Goal: Check status: Check status

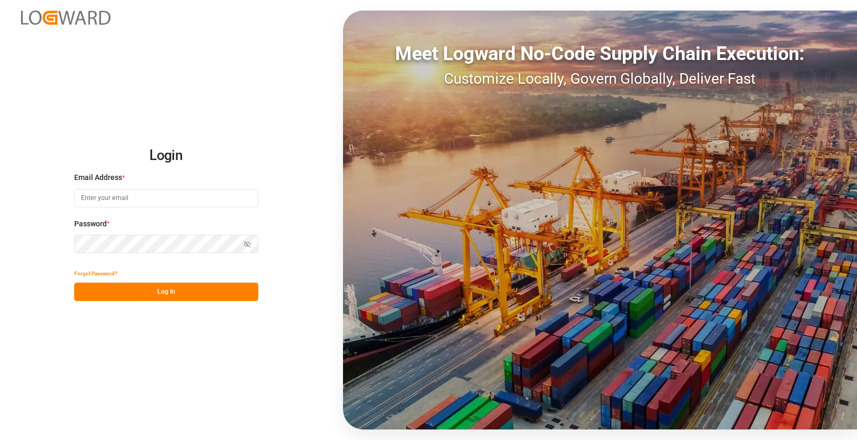
type input "h.klimavets@lodec.asia"
click at [200, 291] on button "Log In" at bounding box center [166, 291] width 184 height 18
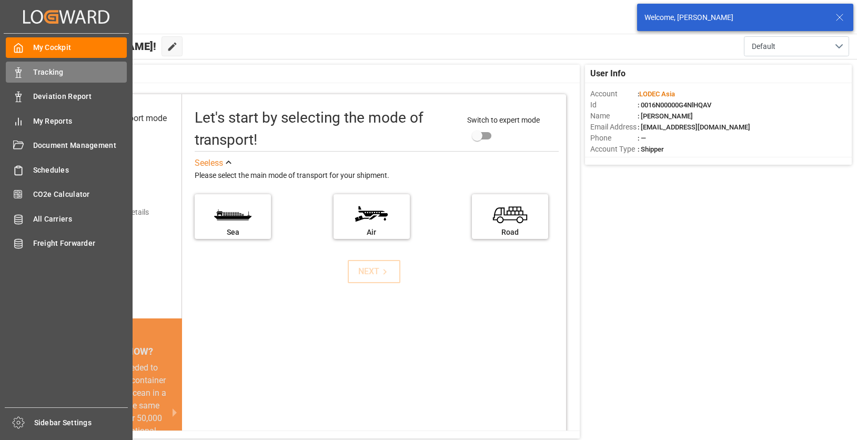
click at [24, 72] on div "Tracking Tracking" at bounding box center [66, 72] width 121 height 21
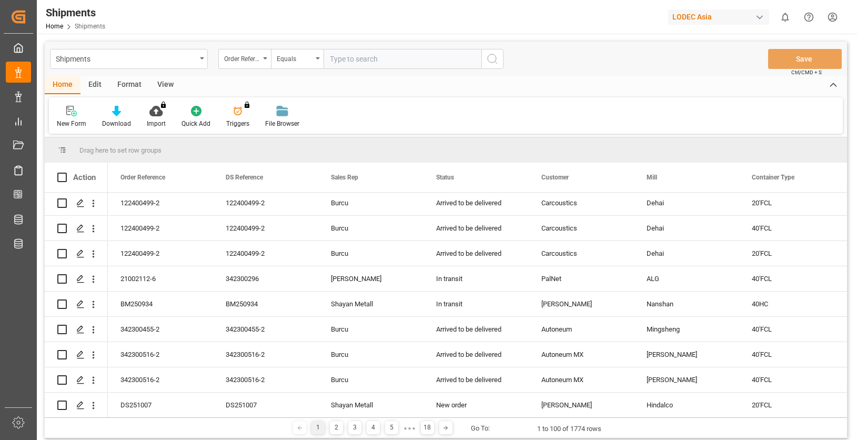
scroll to position [316, 0]
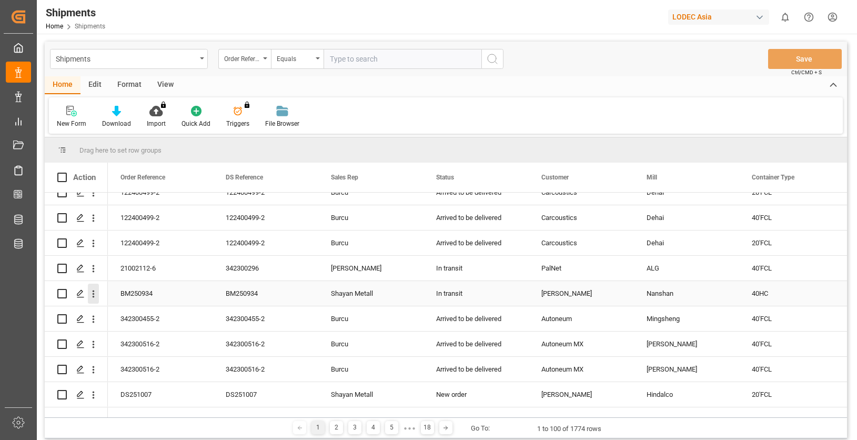
click at [92, 292] on icon "open menu" at bounding box center [93, 293] width 11 height 11
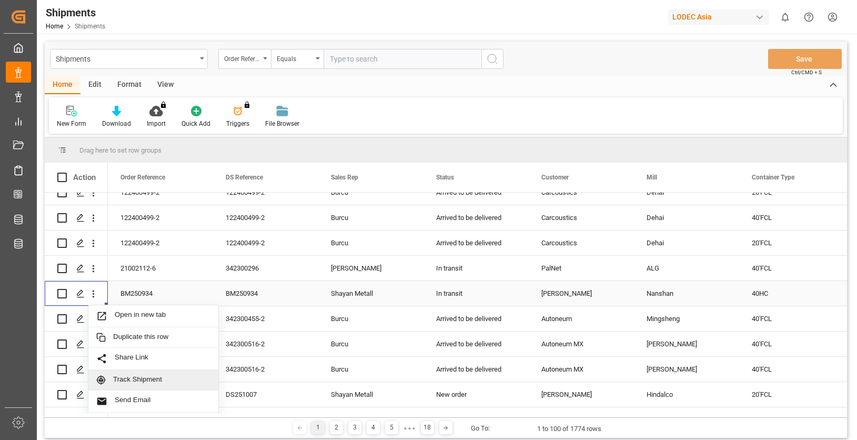
click at [165, 373] on div "Track Shipment" at bounding box center [153, 380] width 130 height 21
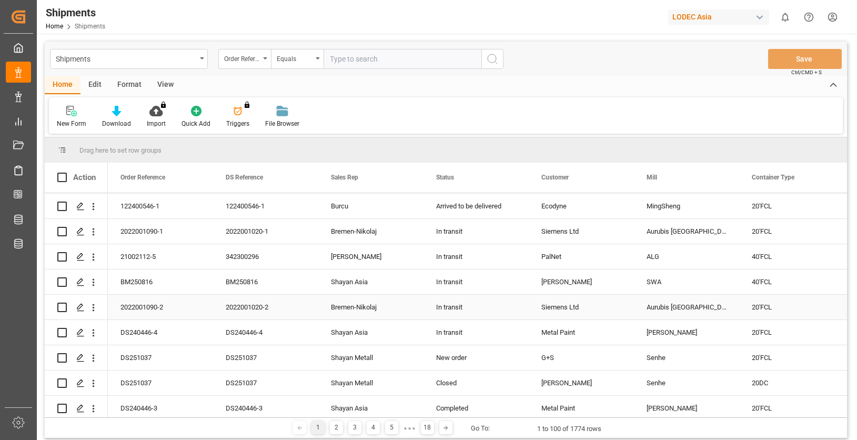
scroll to position [947, 0]
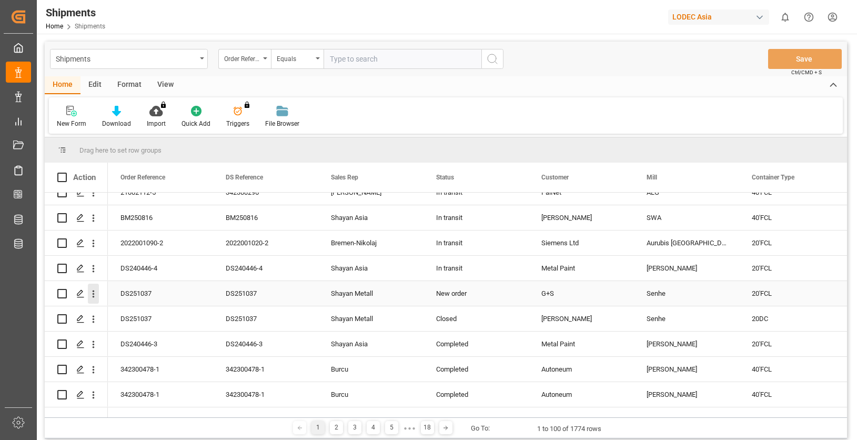
click at [94, 293] on icon "open menu" at bounding box center [93, 293] width 11 height 11
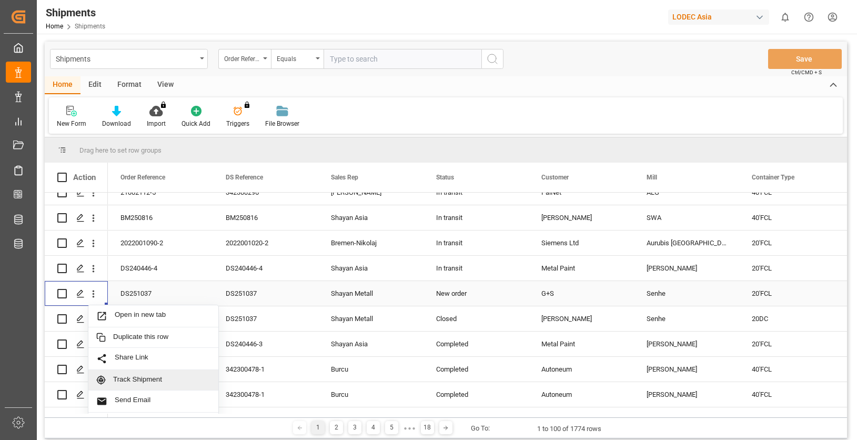
click at [161, 375] on span "Track Shipment" at bounding box center [161, 379] width 97 height 9
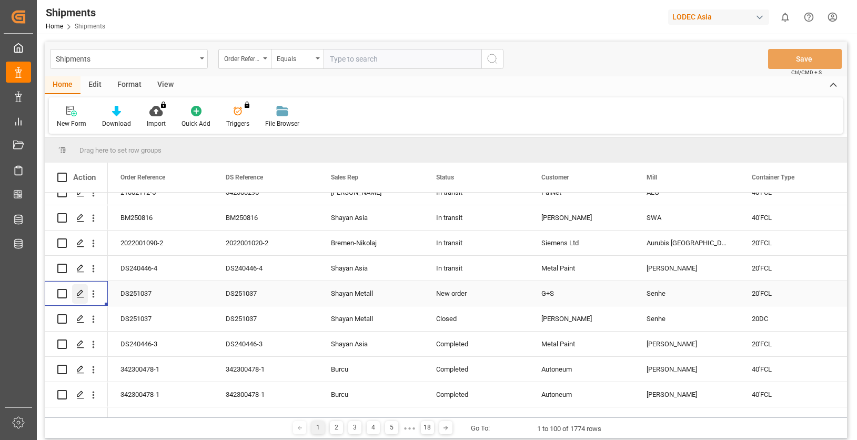
click at [86, 292] on div "Press SPACE to select this row." at bounding box center [80, 293] width 16 height 19
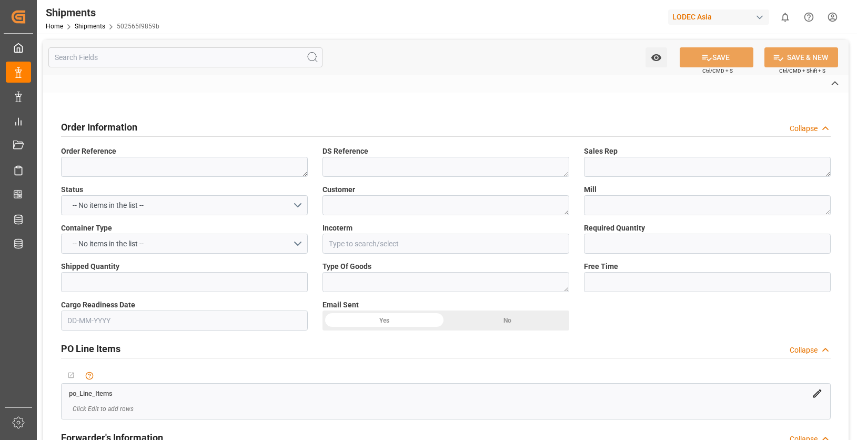
type textarea "DS251037"
type textarea "Shayan Metall"
type textarea "G+S"
type textarea "Senhe"
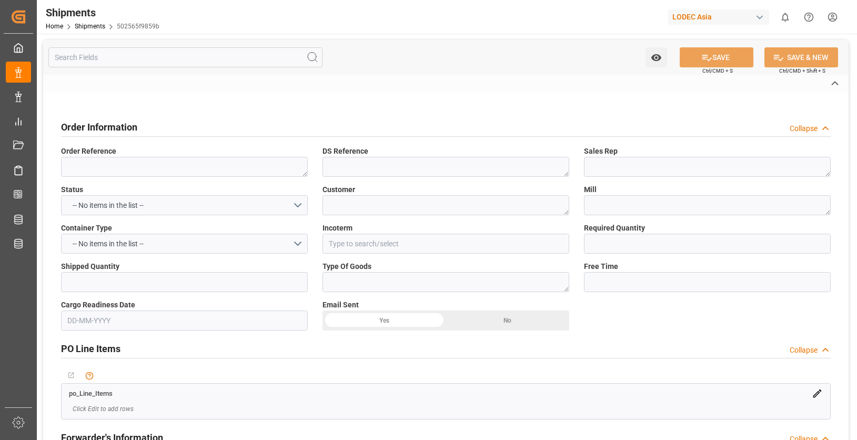
type input "FOB"
type textarea "Aluminium machined part"
type textarea "USD"
type textarea "Sky G Logistics Ltd."
type textarea "SSZX25080050"
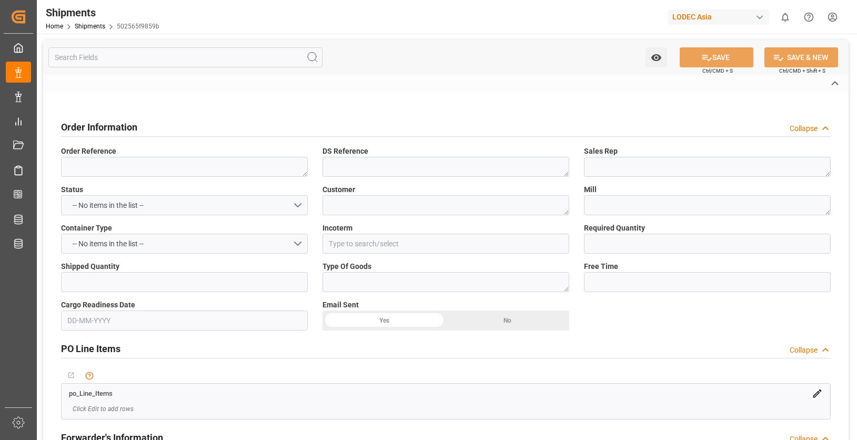
type textarea "1"
type input "MSC [GEOGRAPHIC_DATA]"
type textarea "SSZX25080050"
type input "Qingdao Pt"
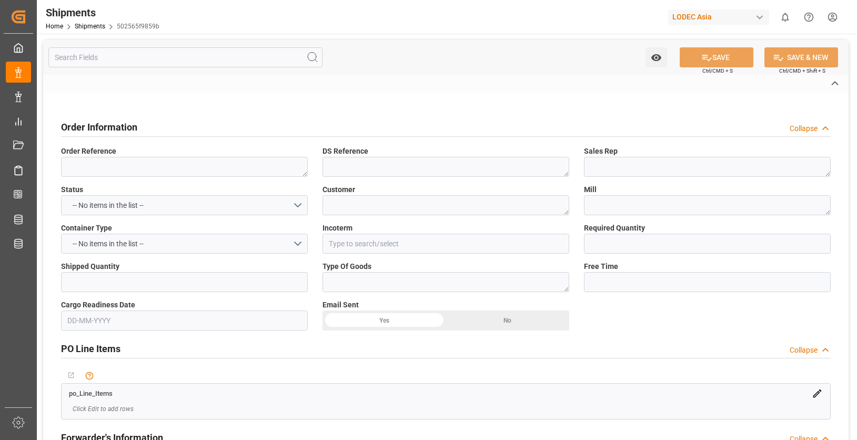
type input "[GEOGRAPHIC_DATA]"
type textarea "502565f9859b"
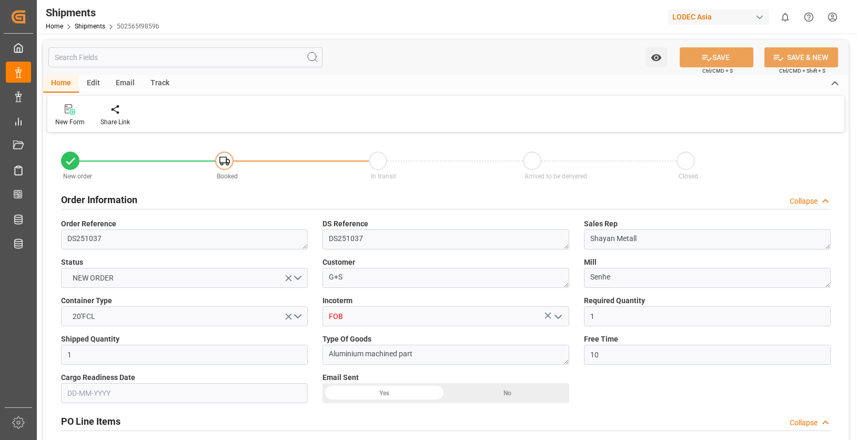
type input "1"
type input "10"
type input "9778806"
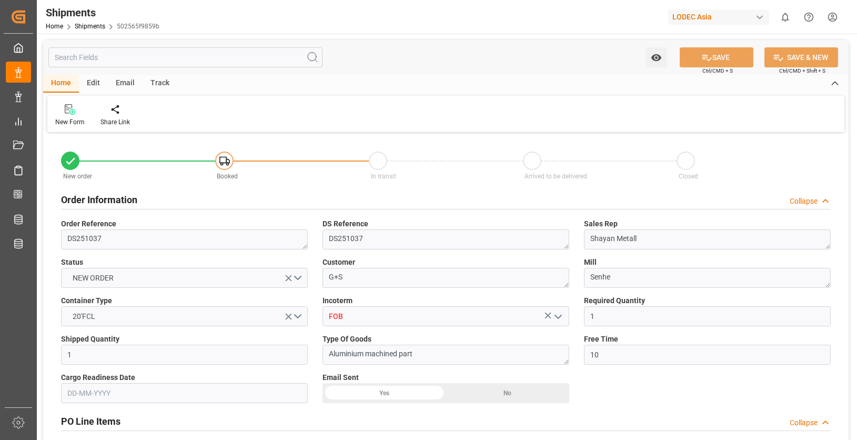
type input "CNQDG"
type input "DEHAM"
type input "[DATE]"
type input "[DATE] 00:00"
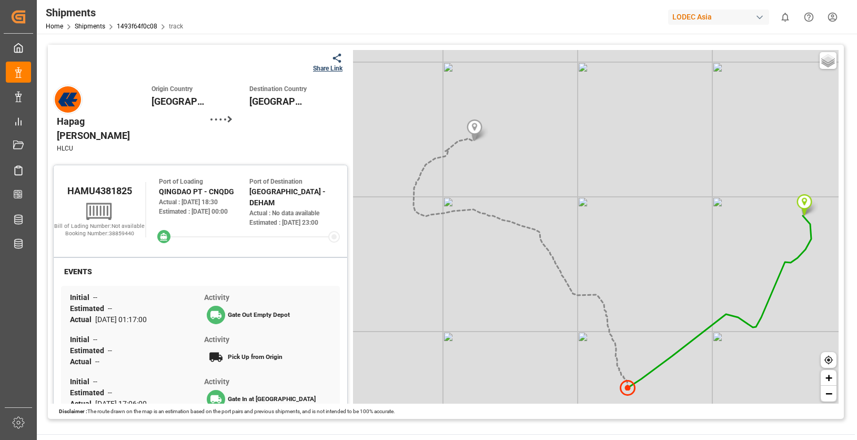
drag, startPoint x: 520, startPoint y: 164, endPoint x: 559, endPoint y: 117, distance: 60.5
click at [561, 117] on div "Basic Grayscale Streets Dark + −" at bounding box center [595, 226] width 485 height 353
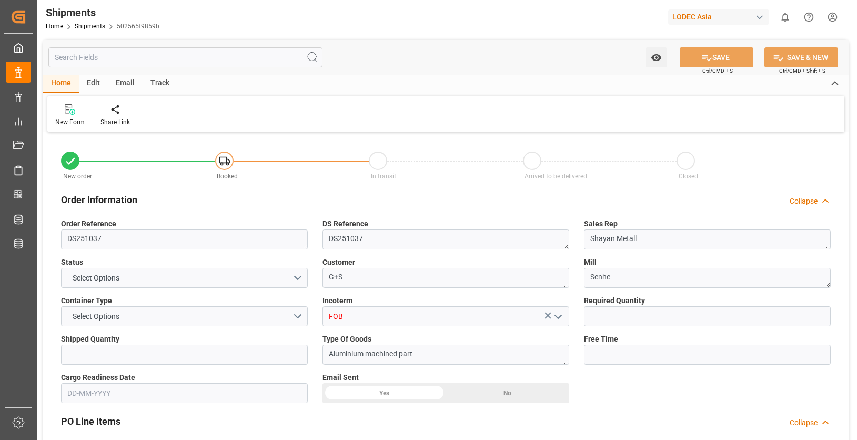
type input "1"
type input "10"
type input "9778806"
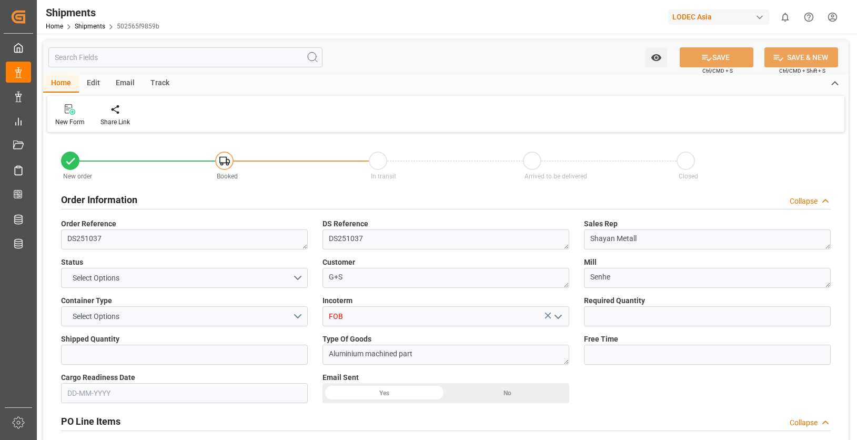
type input "CNQDG"
type input "DEHAM"
type input "[DATE]"
type input "[DATE] 00:00"
